Goal: Task Accomplishment & Management: Complete application form

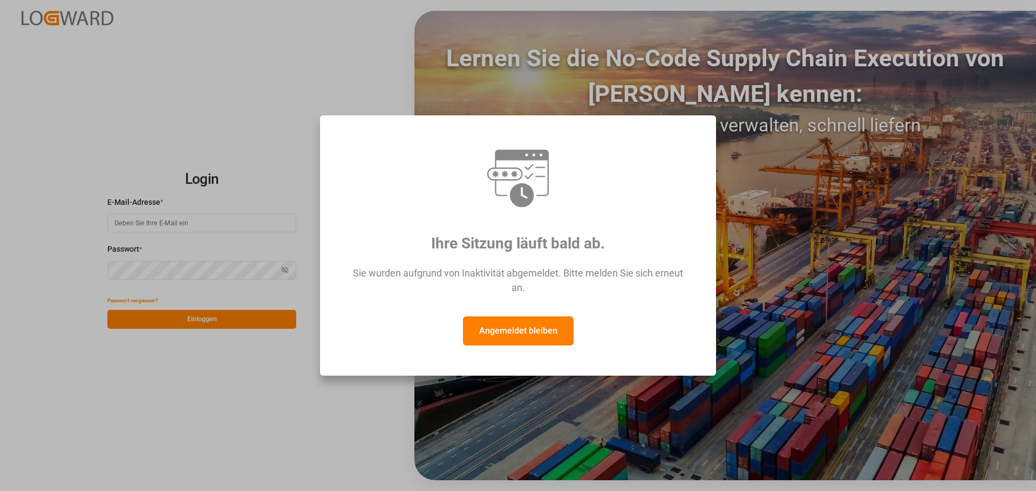
click at [522, 335] on font "Angemeldet bleiben" at bounding box center [518, 331] width 78 height 10
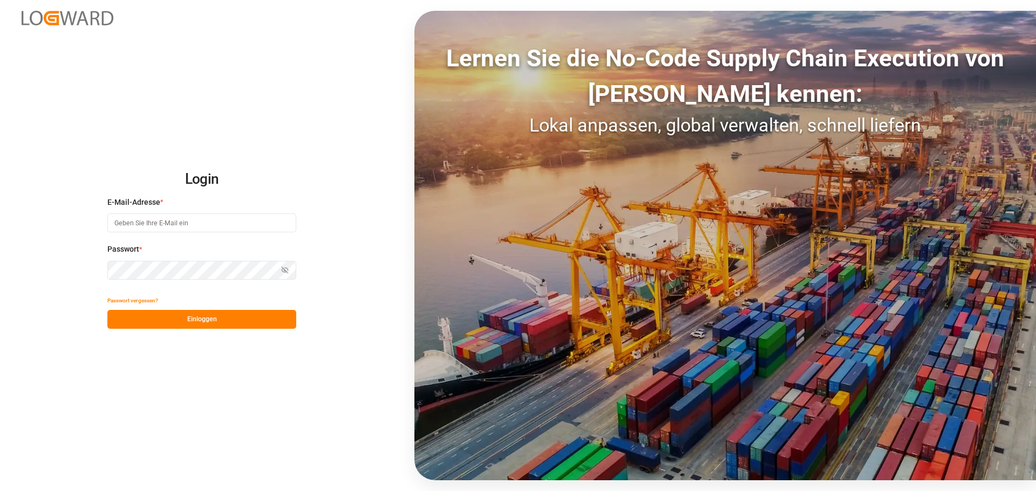
click at [127, 224] on input at bounding box center [201, 223] width 189 height 19
type input "[PERSON_NAME][EMAIL_ADDRESS]"
click at [257, 325] on button "Einloggen" at bounding box center [201, 319] width 189 height 19
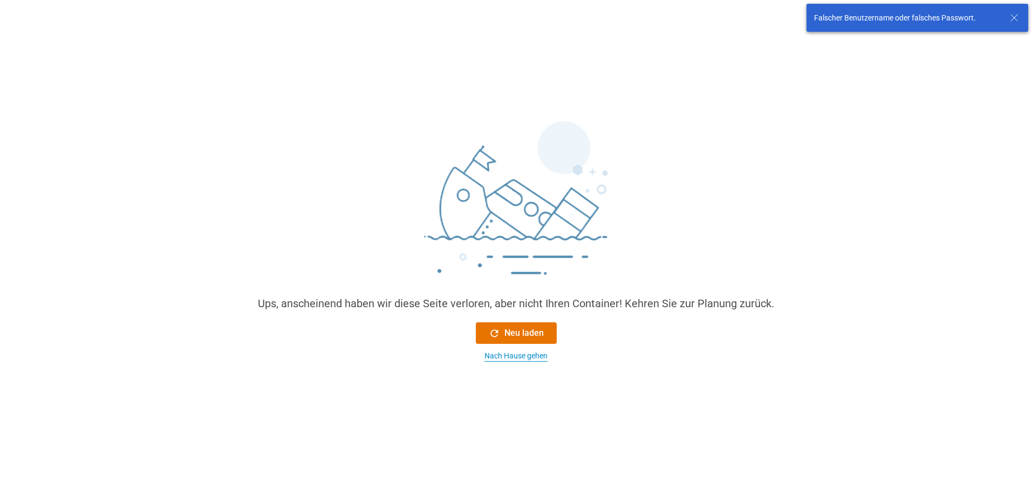
click at [510, 356] on font "Nach Hause gehen" at bounding box center [515, 356] width 63 height 9
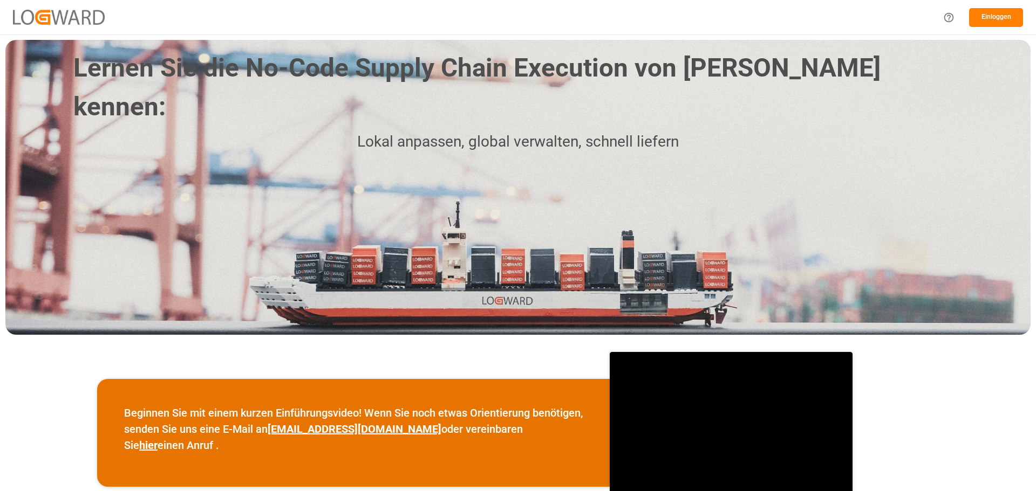
click at [986, 18] on font "Einloggen" at bounding box center [996, 17] width 30 height 8
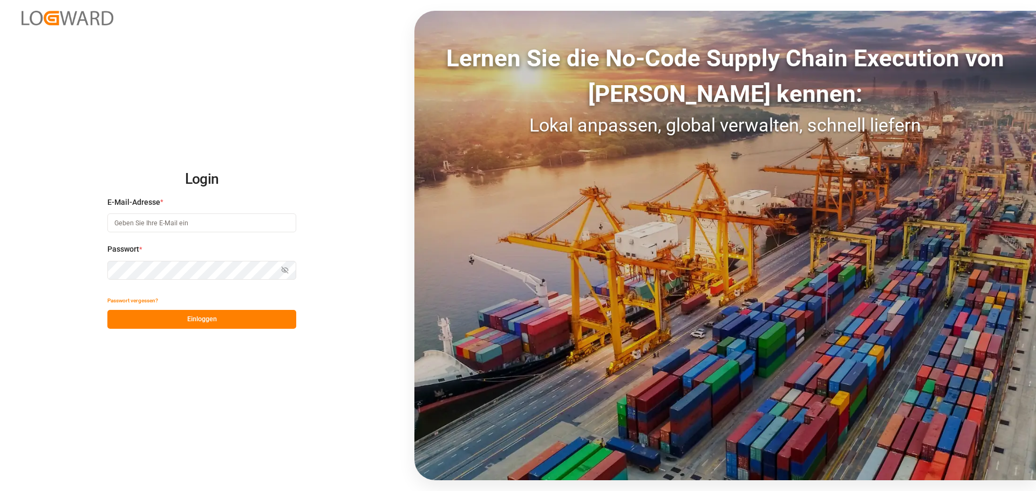
click at [180, 221] on input at bounding box center [201, 223] width 189 height 19
type input "[PERSON_NAME][EMAIL_ADDRESS][DOMAIN_NAME]"
click at [240, 326] on button "Einloggen" at bounding box center [201, 319] width 189 height 19
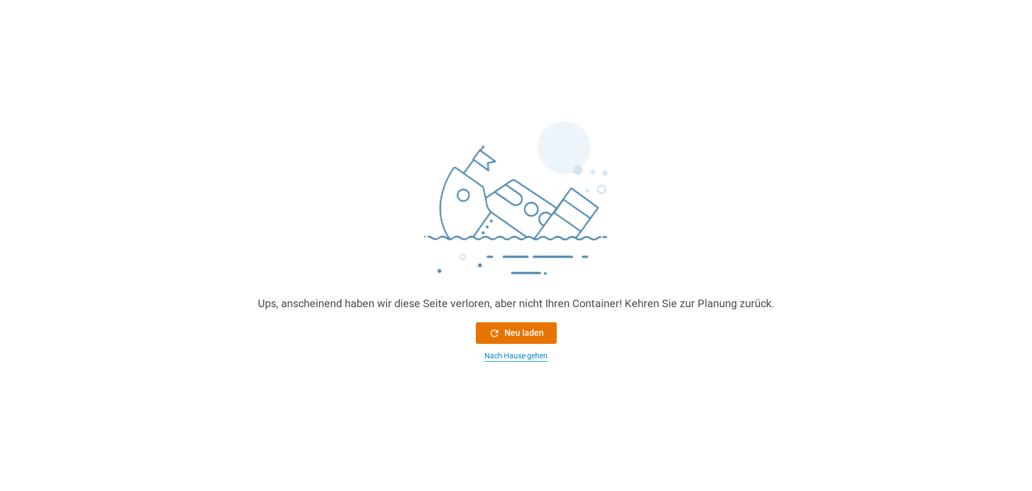
click at [519, 360] on font "Nach Hause gehen" at bounding box center [515, 356] width 63 height 9
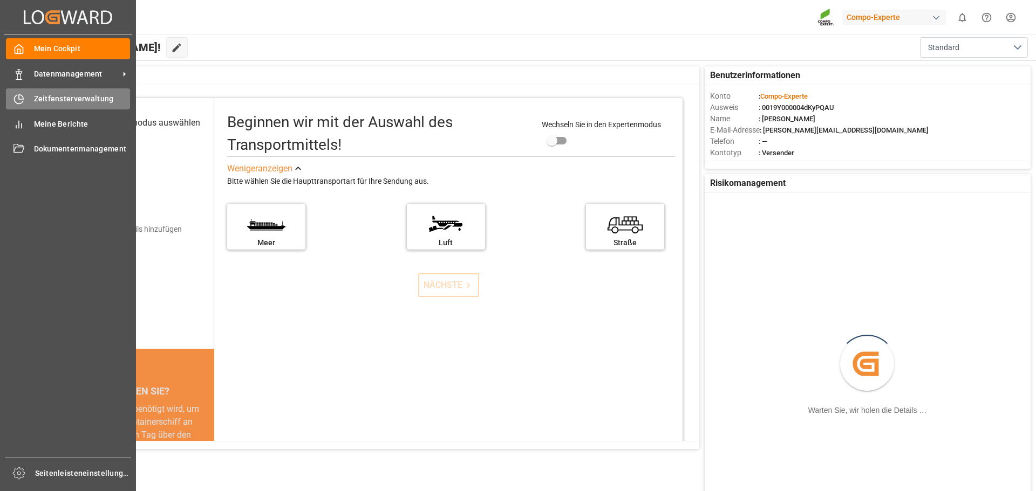
click at [47, 98] on font "Zeitfensterverwaltung" at bounding box center [74, 98] width 80 height 9
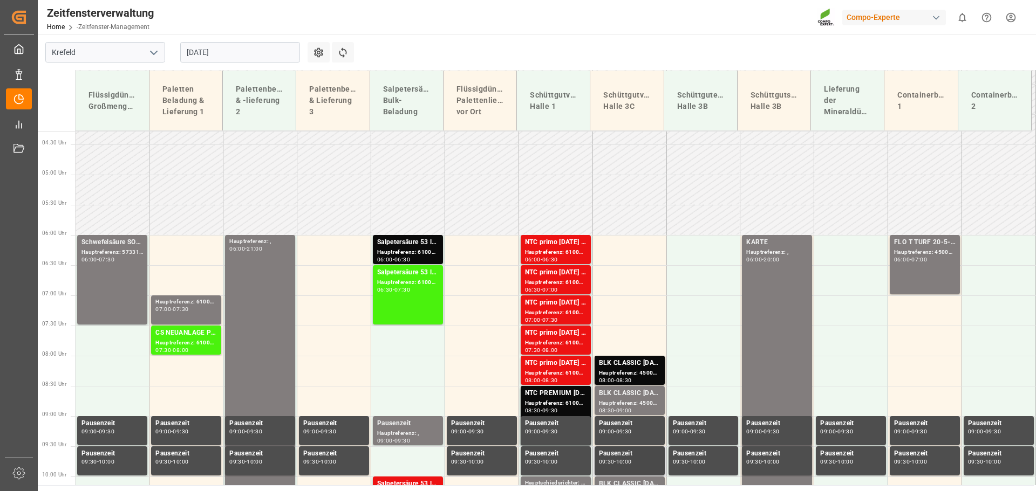
scroll to position [253, 0]
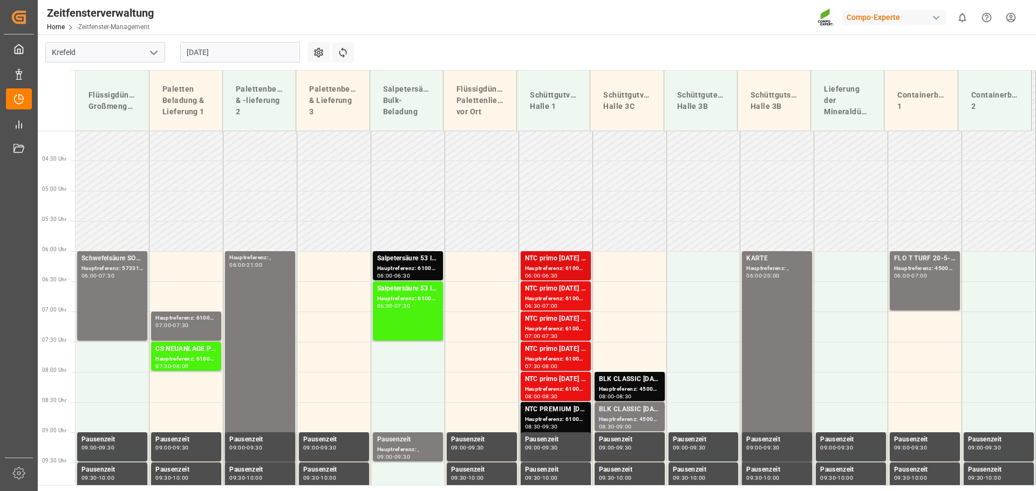
click at [554, 259] on font "NTC primo [DATE] BULK;" at bounding box center [563, 259] width 76 height 8
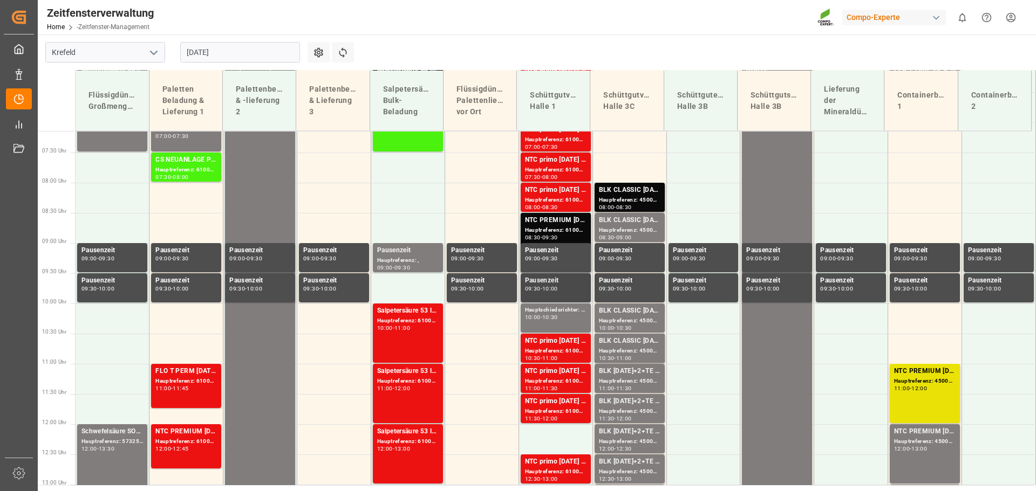
scroll to position [469, 0]
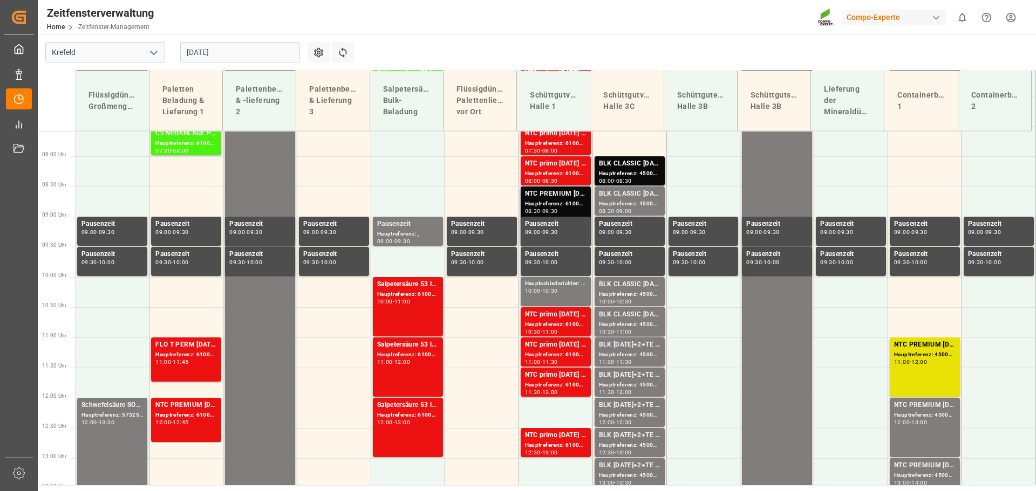
click at [552, 193] on font "NTC PREMIUM [DATE]+3+TE BULK;" at bounding box center [579, 194] width 109 height 8
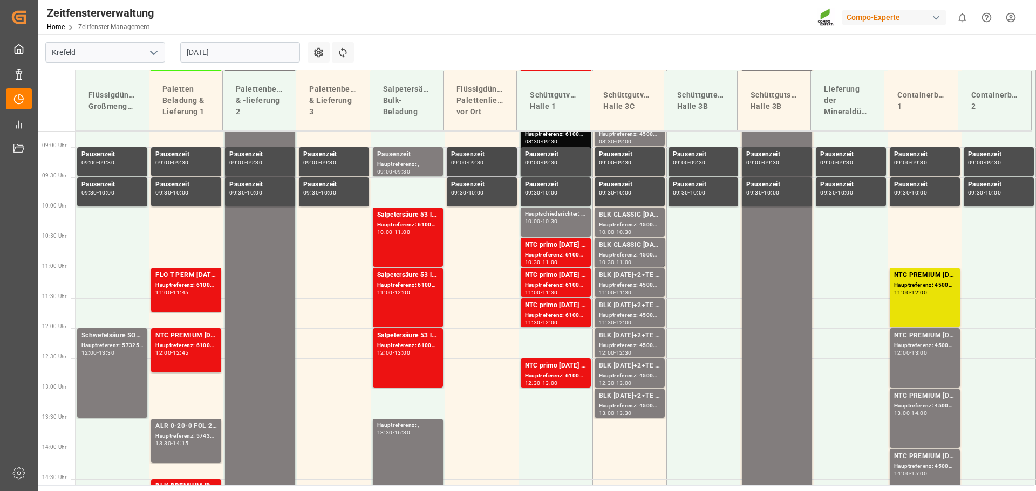
scroll to position [577, 0]
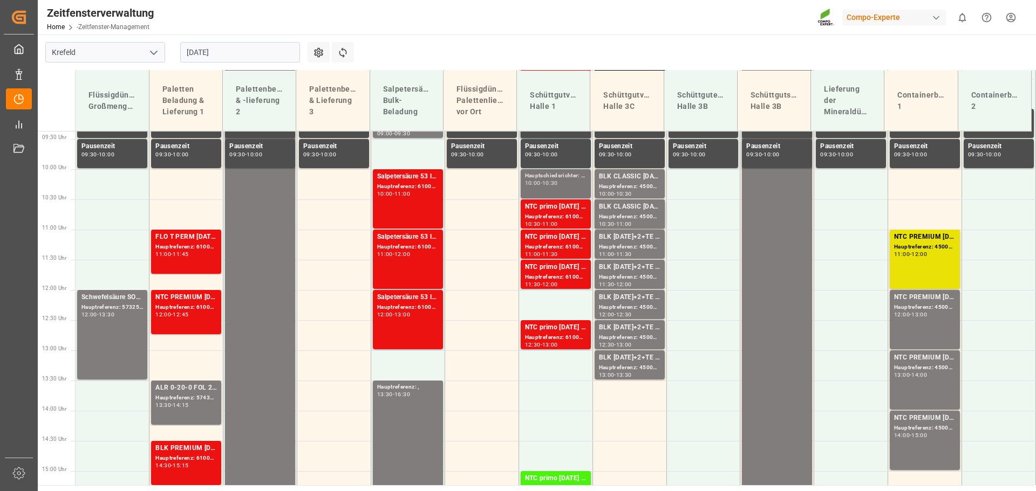
click at [555, 178] on font "Hauptschiedsrichter: Blocker," at bounding box center [563, 176] width 77 height 6
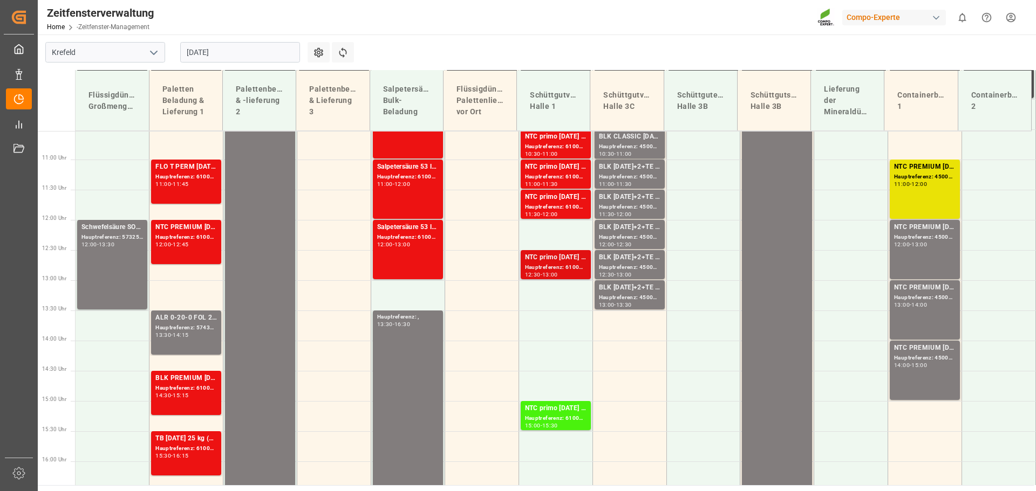
scroll to position [631, 0]
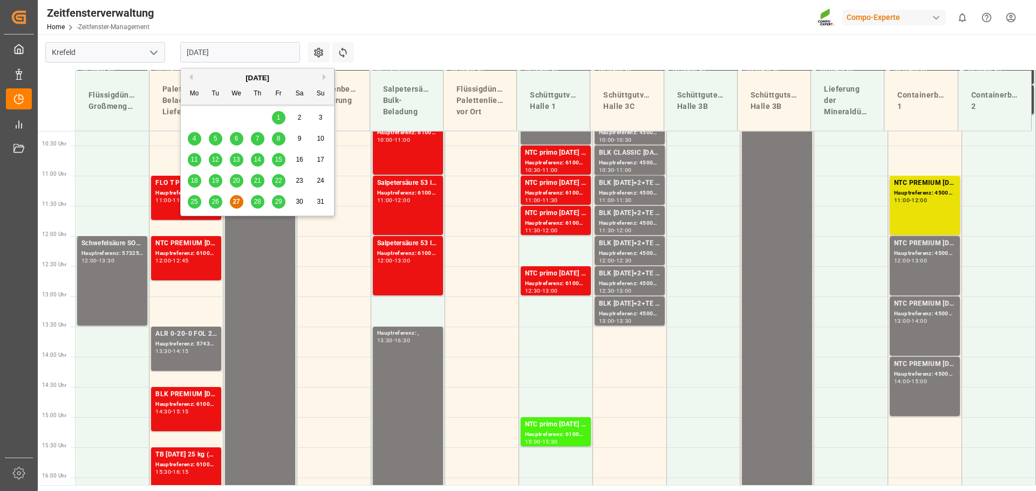
click at [258, 49] on input "[DATE]" at bounding box center [240, 52] width 120 height 20
click at [256, 200] on span "28" at bounding box center [256, 202] width 7 height 8
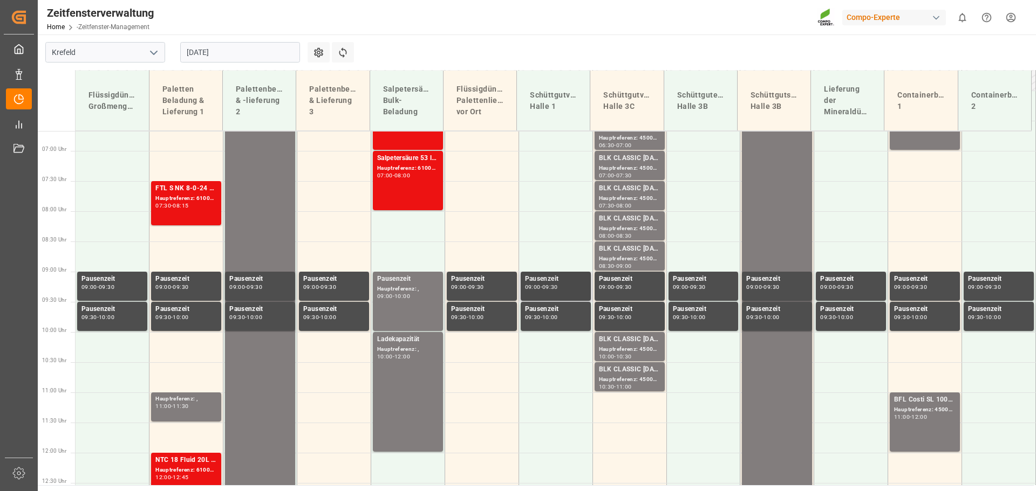
scroll to position [406, 0]
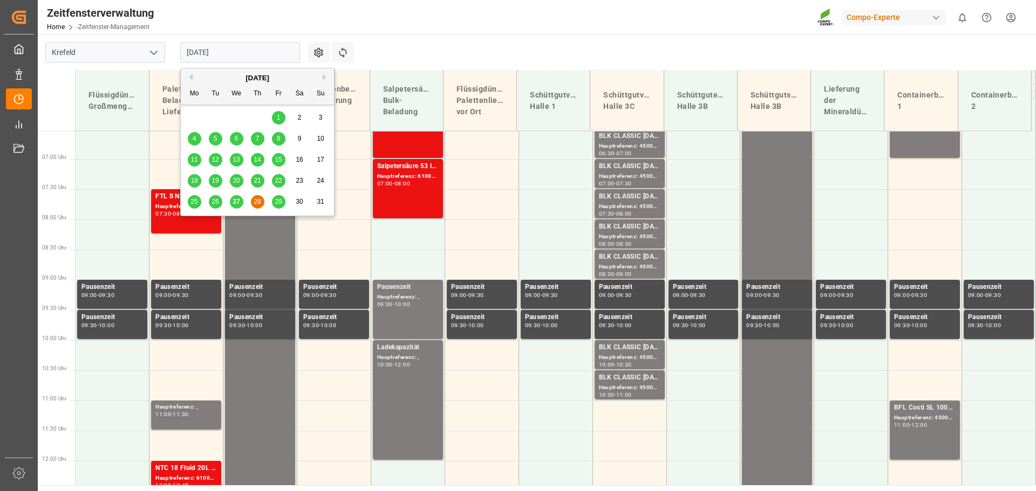
click at [266, 56] on input "[DATE]" at bounding box center [240, 52] width 120 height 20
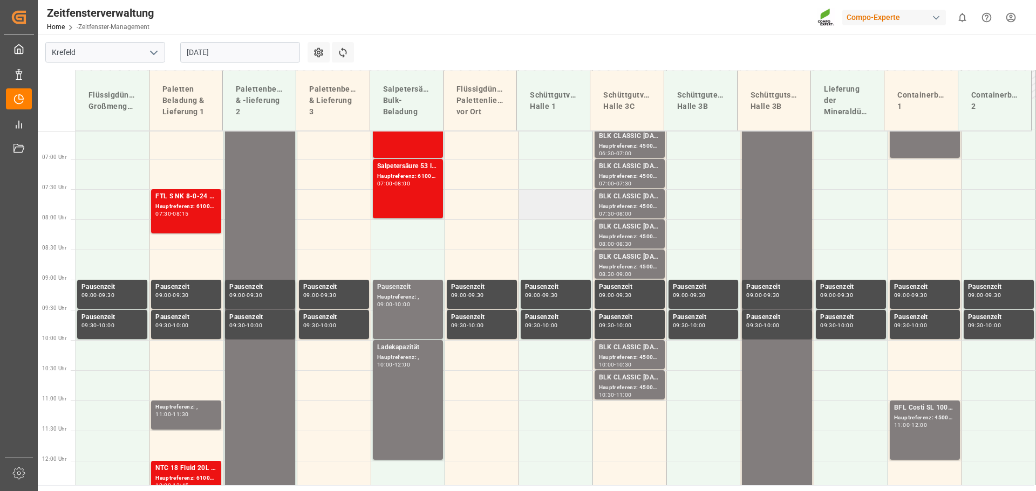
click at [534, 202] on td at bounding box center [555, 204] width 74 height 30
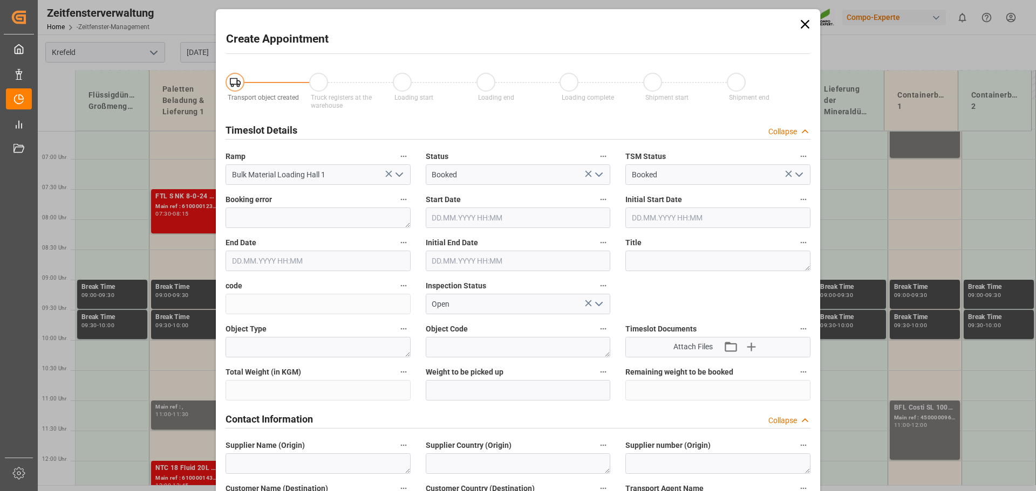
type input "[DATE] 07:30"
type input "[DATE] 08:00"
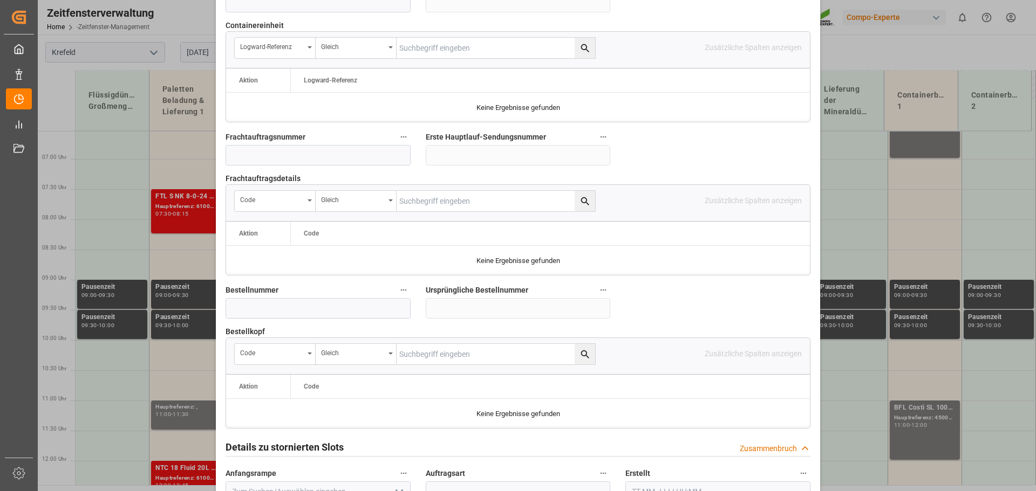
scroll to position [971, 0]
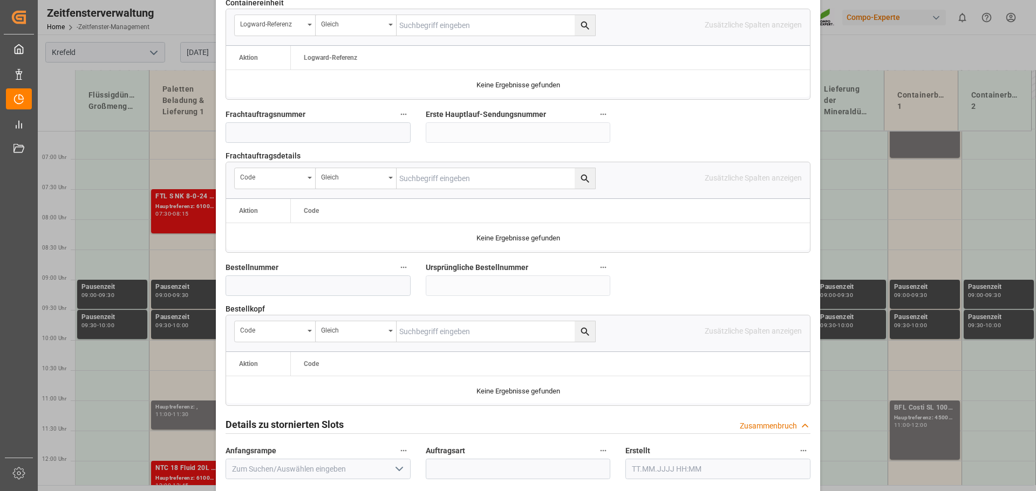
click at [864, 217] on div "Termin erstellen Transportobjekt erstellt LKW-Registrierungen im Lager Ladebegi…" at bounding box center [518, 245] width 1036 height 491
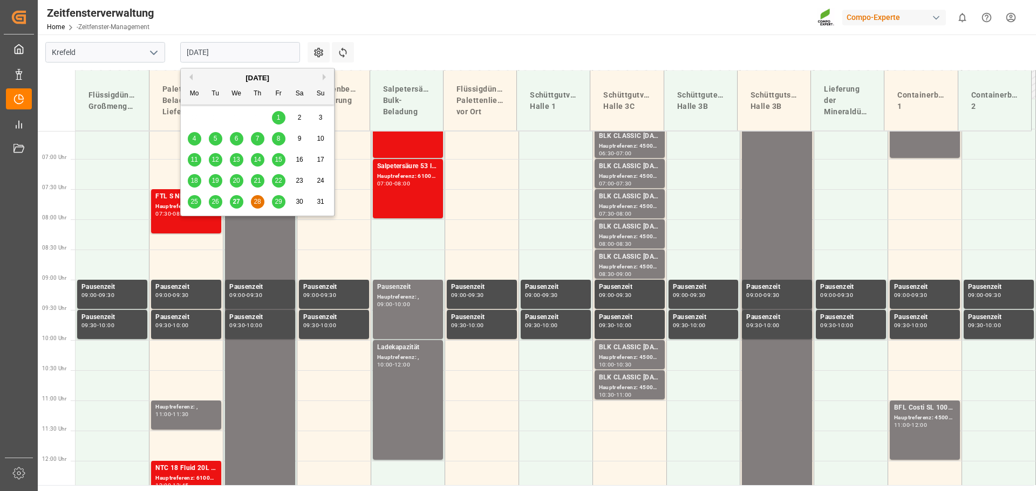
click at [255, 55] on input "[DATE]" at bounding box center [240, 52] width 120 height 20
click at [274, 200] on div "29" at bounding box center [278, 202] width 13 height 13
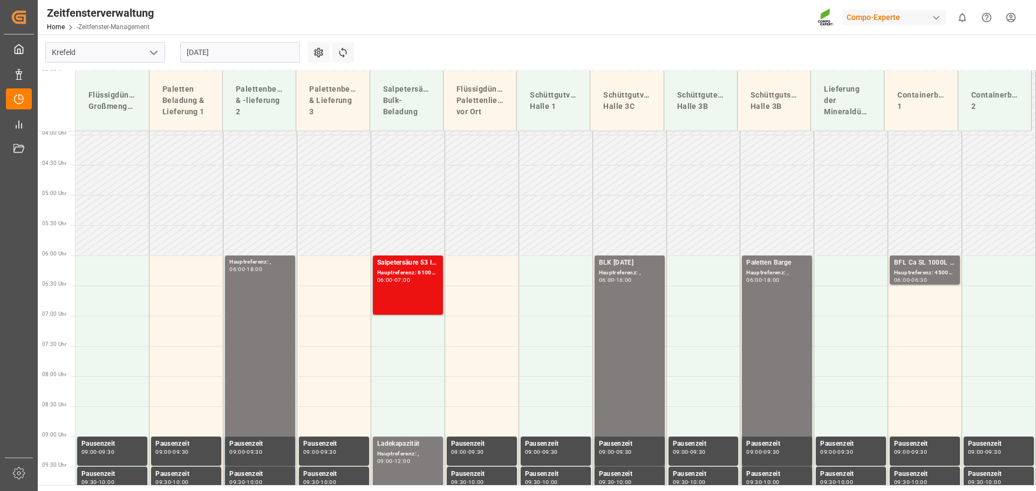
scroll to position [206, 0]
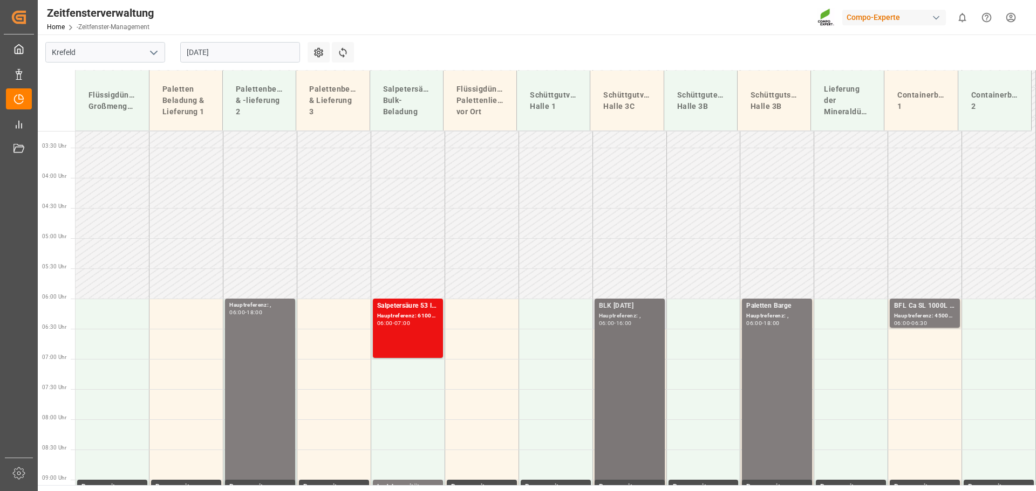
click at [620, 310] on div "BLK [DATE]" at bounding box center [629, 306] width 61 height 11
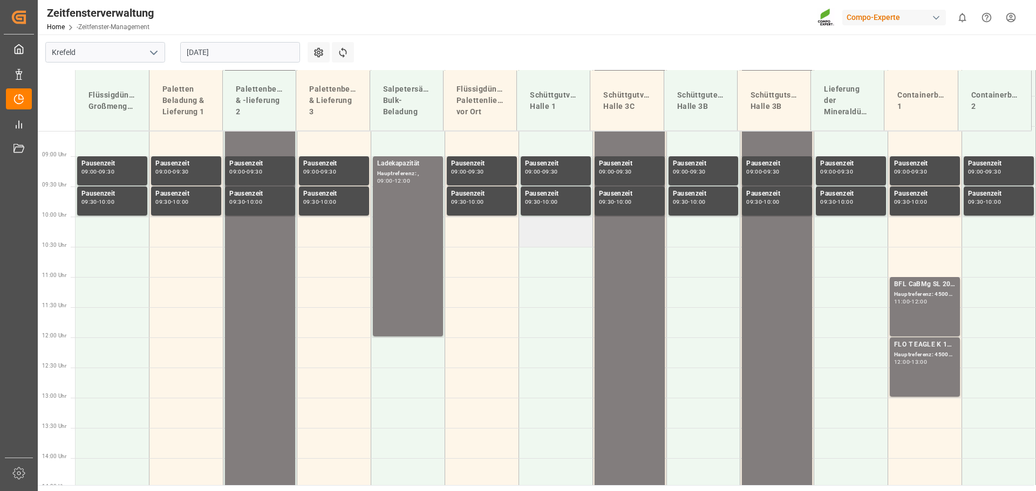
scroll to position [584, 0]
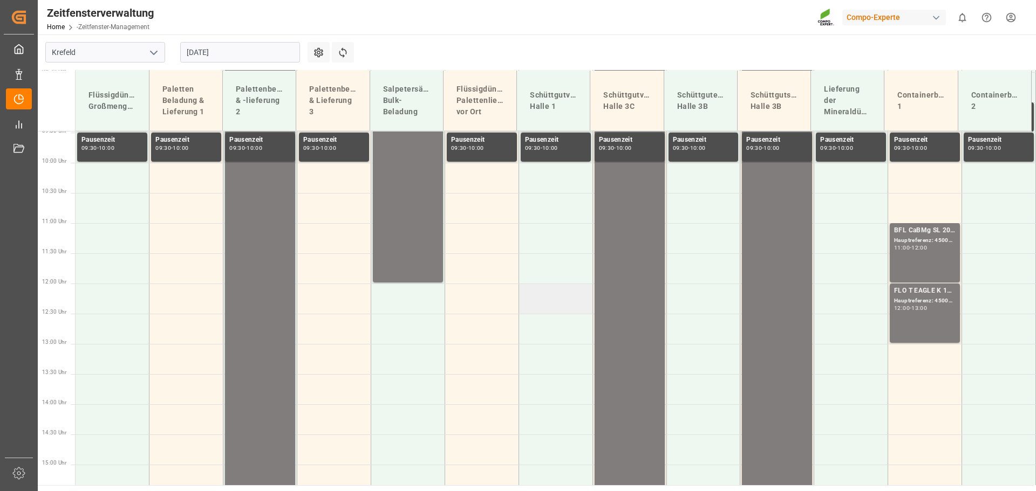
click at [539, 299] on td at bounding box center [555, 299] width 74 height 30
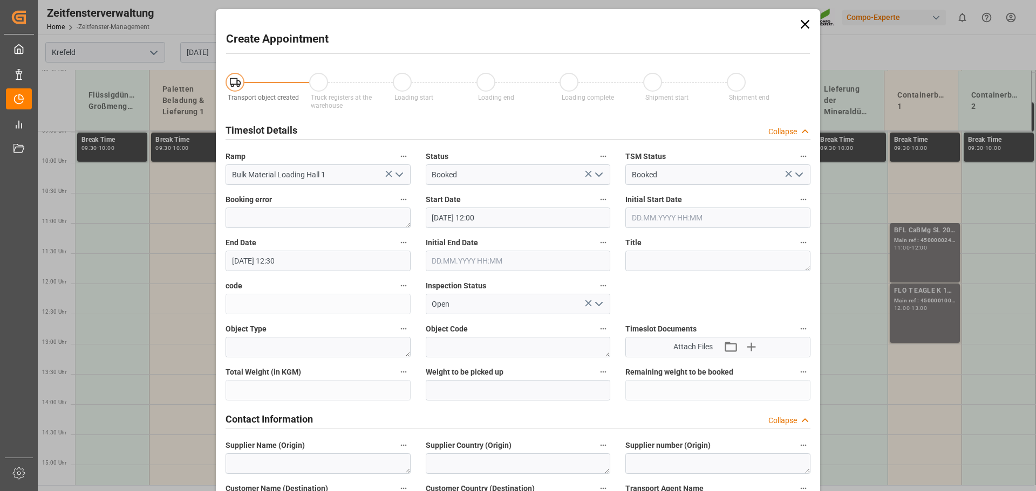
type input "[DATE] 12:00"
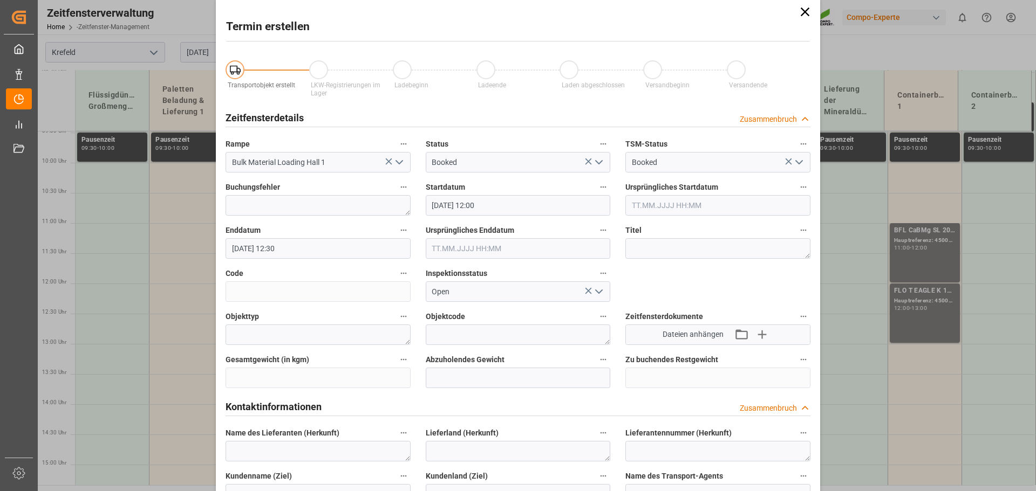
scroll to position [0, 0]
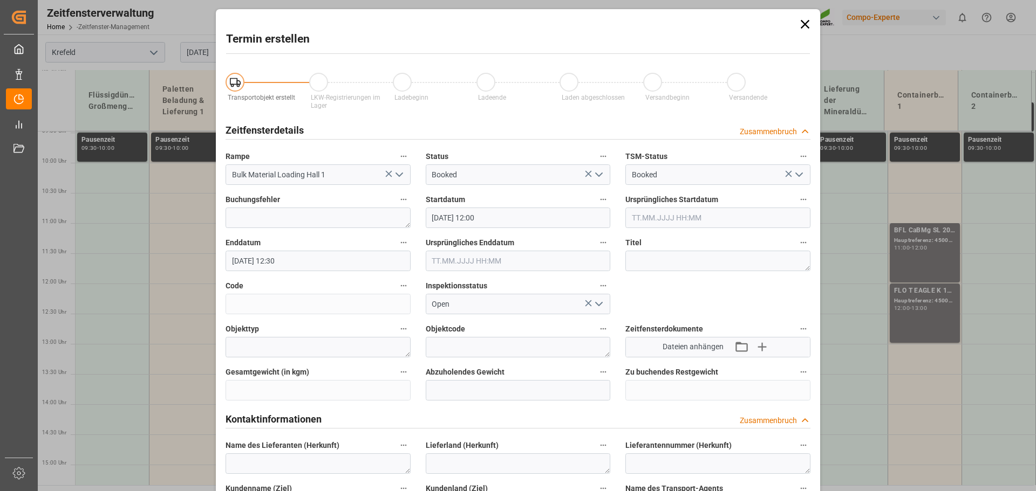
click at [304, 260] on input "[DATE] 12:30" at bounding box center [317, 261] width 185 height 20
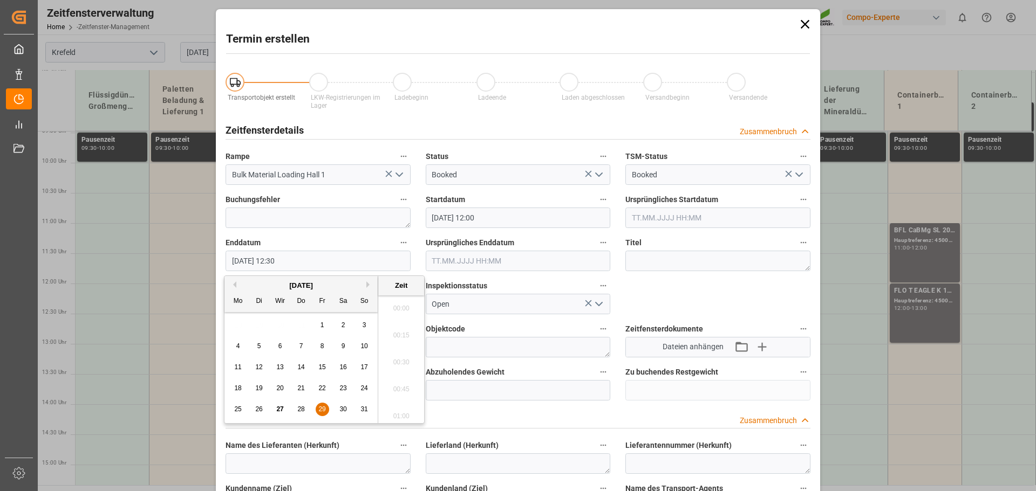
scroll to position [1298, 0]
click at [652, 261] on textarea at bounding box center [717, 261] width 185 height 20
type input "[DATE] 14:00"
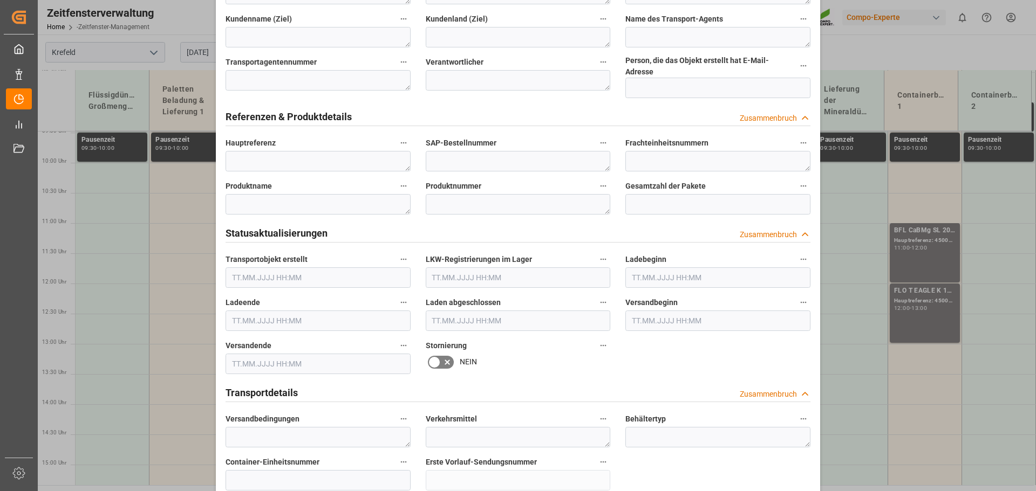
scroll to position [466, 0]
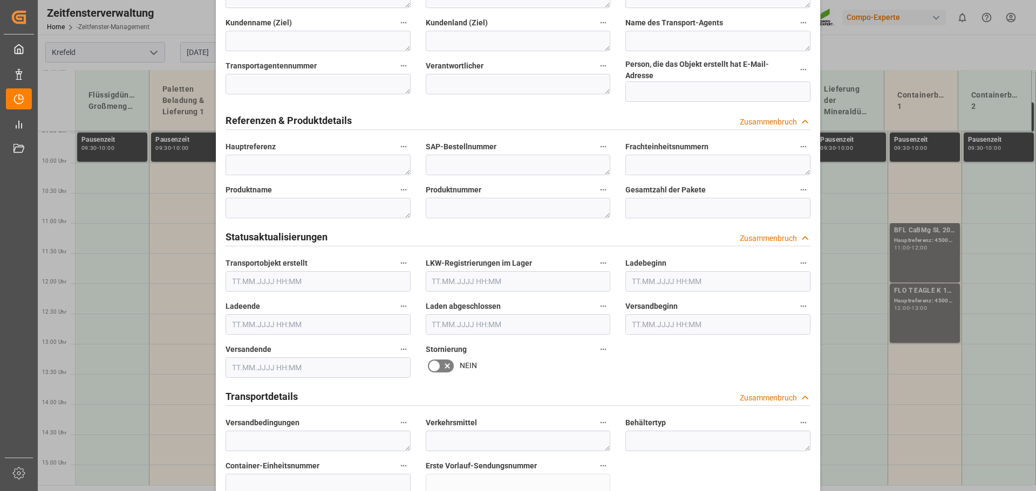
type textarea "Silo LKW 6100001314"
click at [255, 155] on textarea at bounding box center [317, 165] width 185 height 20
type textarea "6"
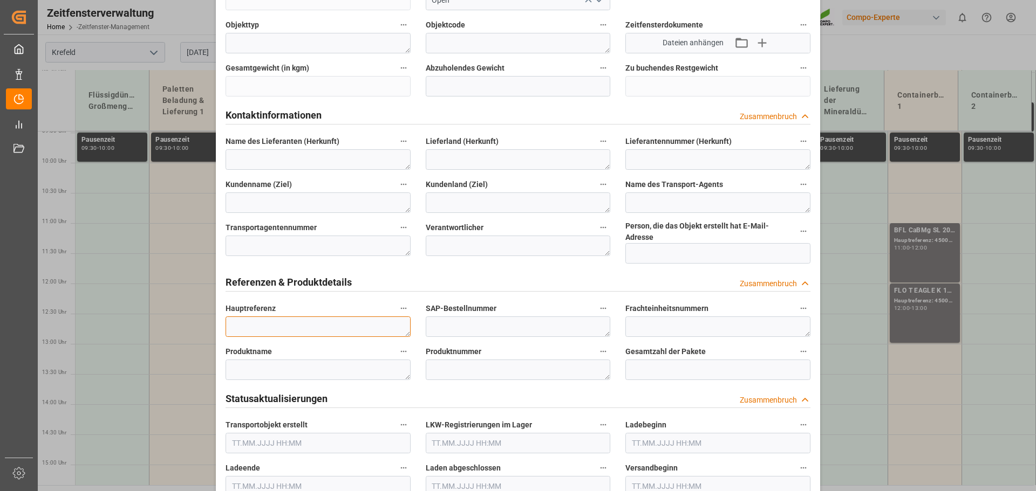
scroll to position [324, 0]
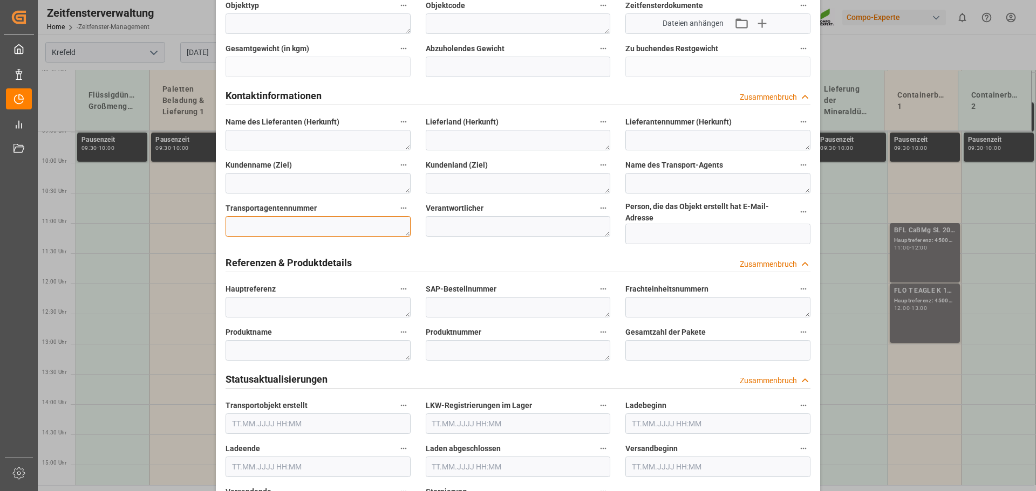
click at [245, 229] on textarea at bounding box center [317, 226] width 185 height 20
click at [263, 304] on textarea "6" at bounding box center [317, 307] width 185 height 20
type textarea "6"
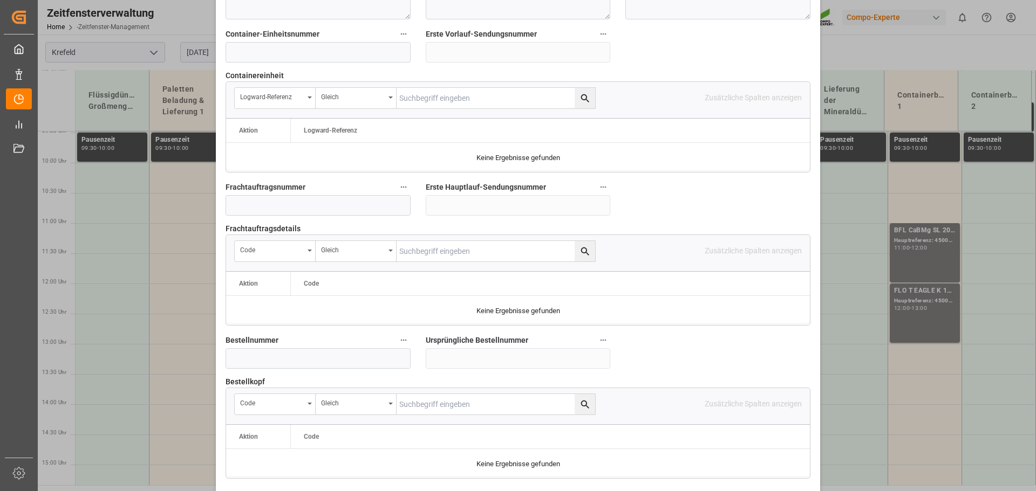
scroll to position [917, 0]
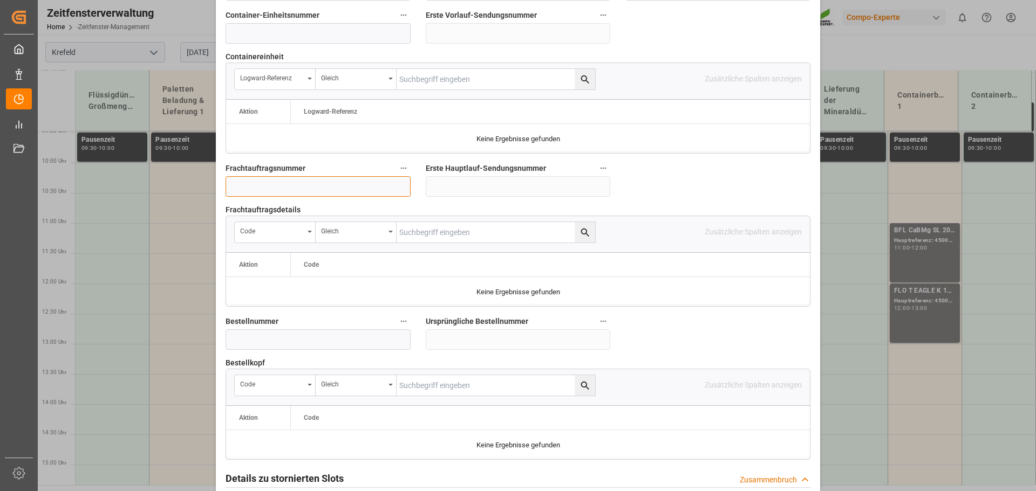
click at [247, 177] on input at bounding box center [317, 186] width 185 height 20
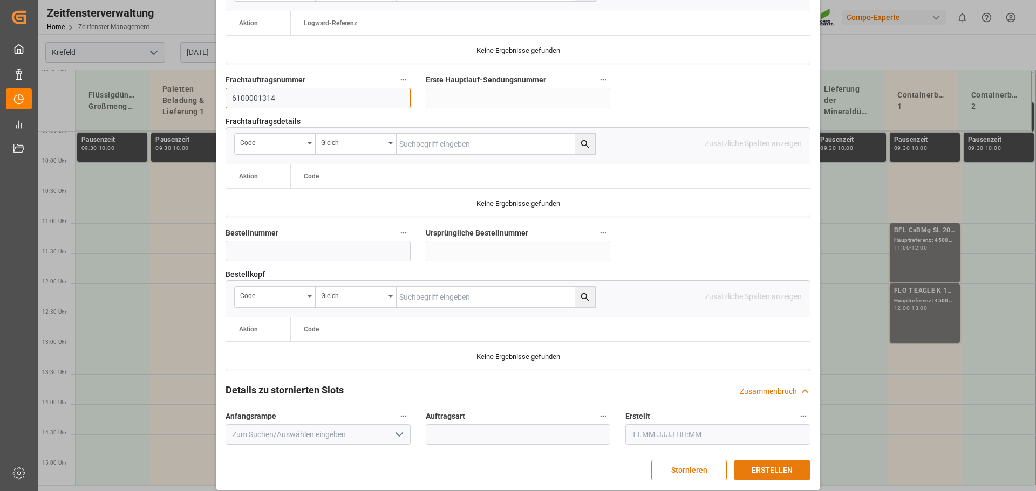
type input "6100001314"
click at [768, 466] on font "ERSTELLEN" at bounding box center [771, 470] width 41 height 9
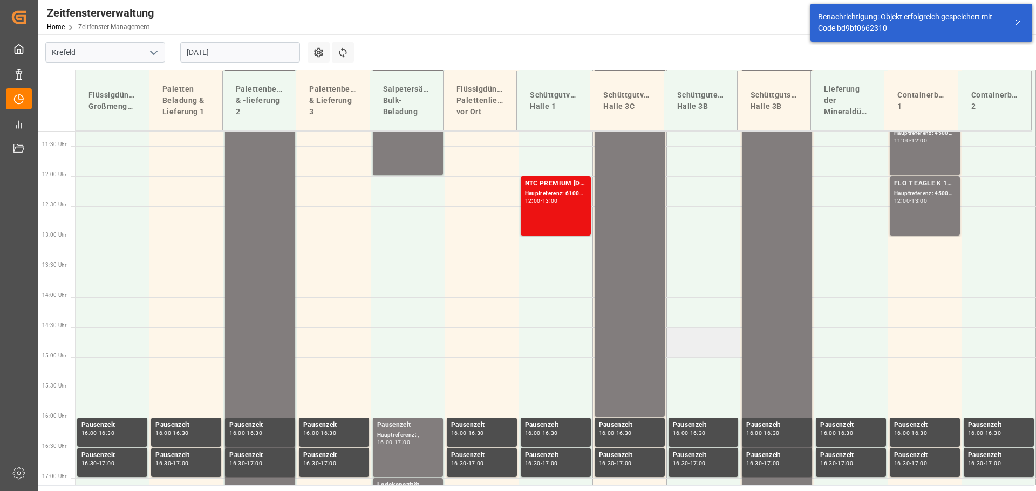
scroll to position [691, 0]
